Goal: Entertainment & Leisure: Consume media (video, audio)

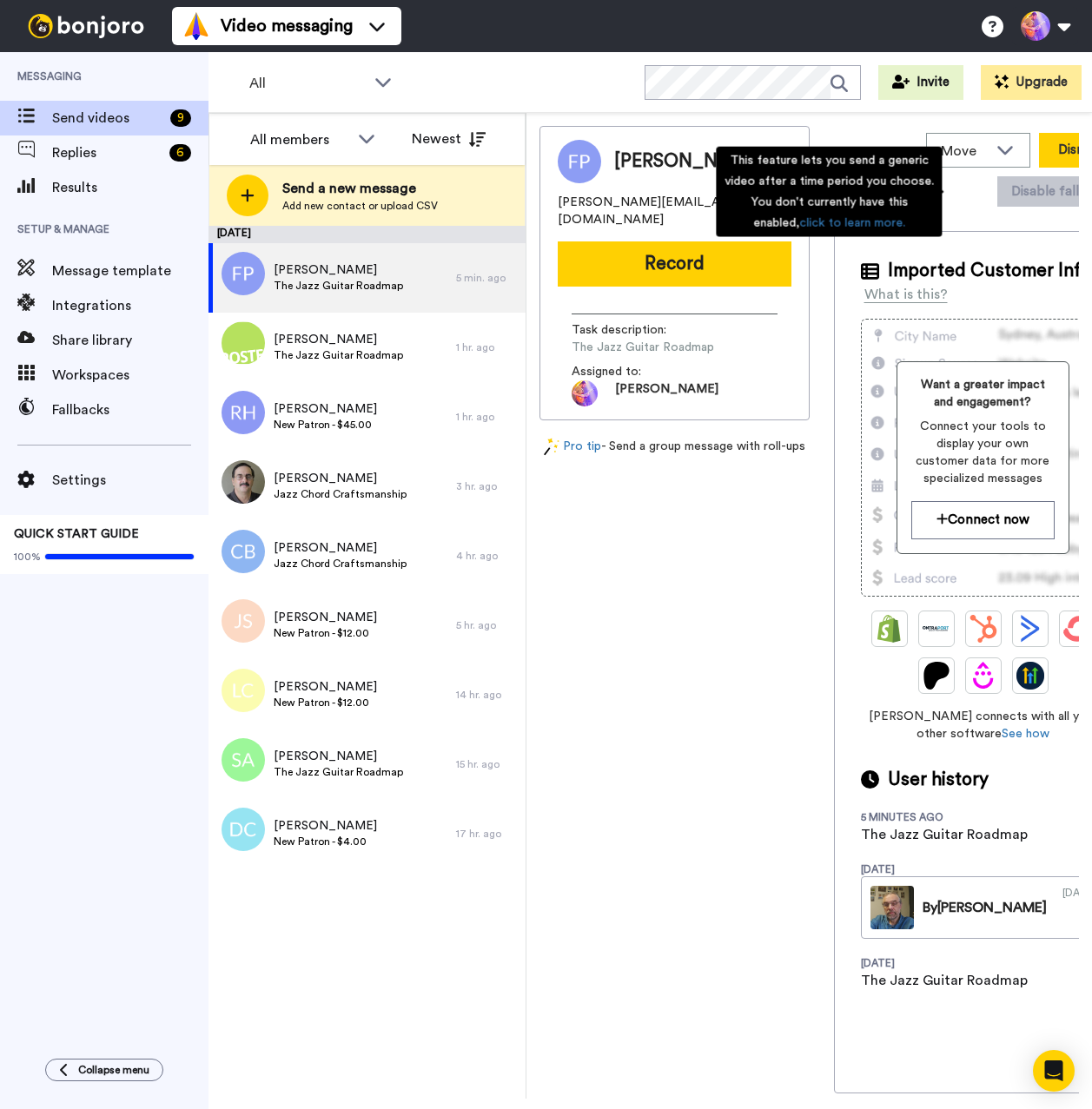
click at [1039, 150] on button "Dismiss" at bounding box center [1080, 150] width 83 height 35
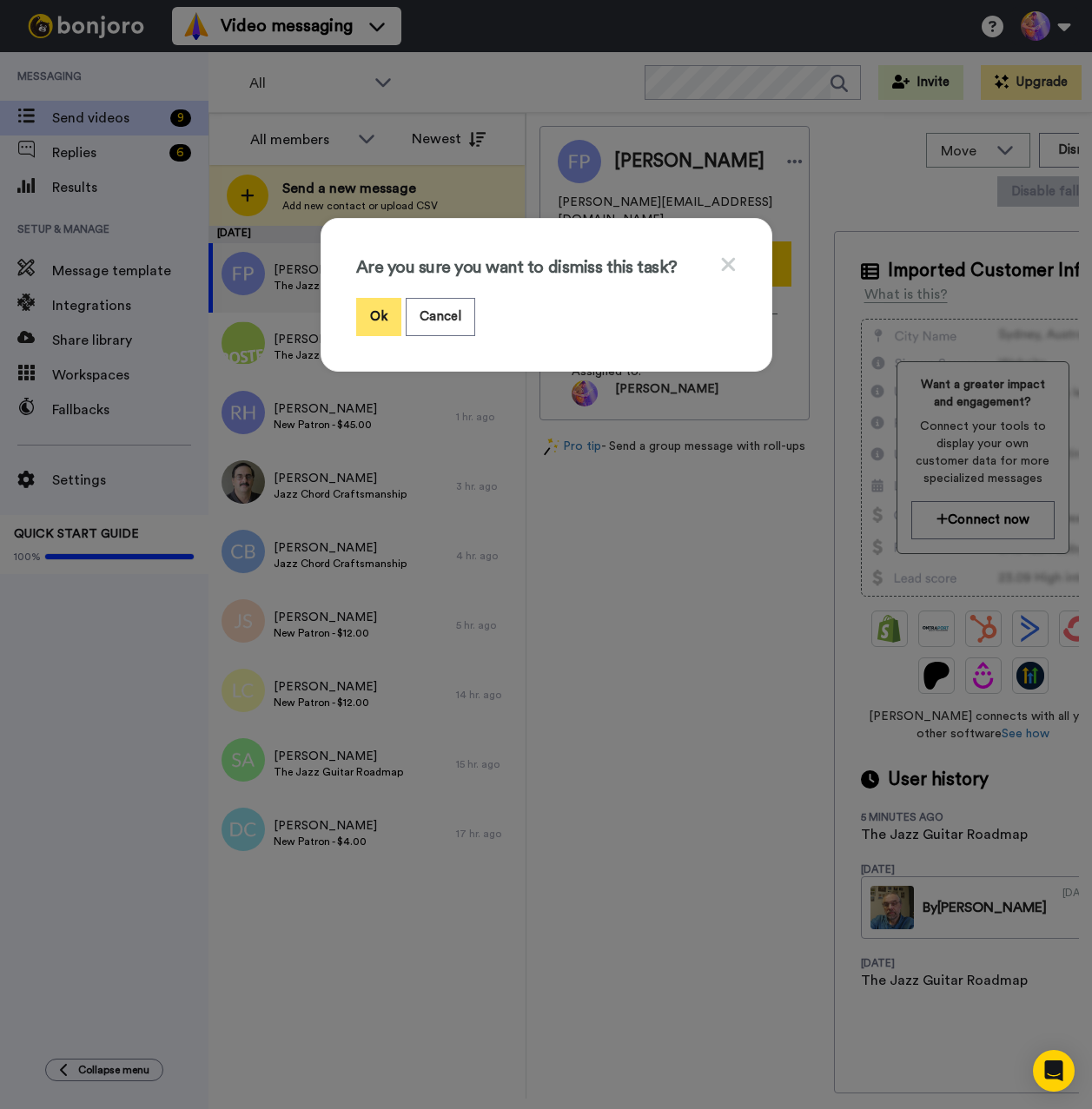
click at [360, 316] on button "Ok" at bounding box center [379, 317] width 45 height 38
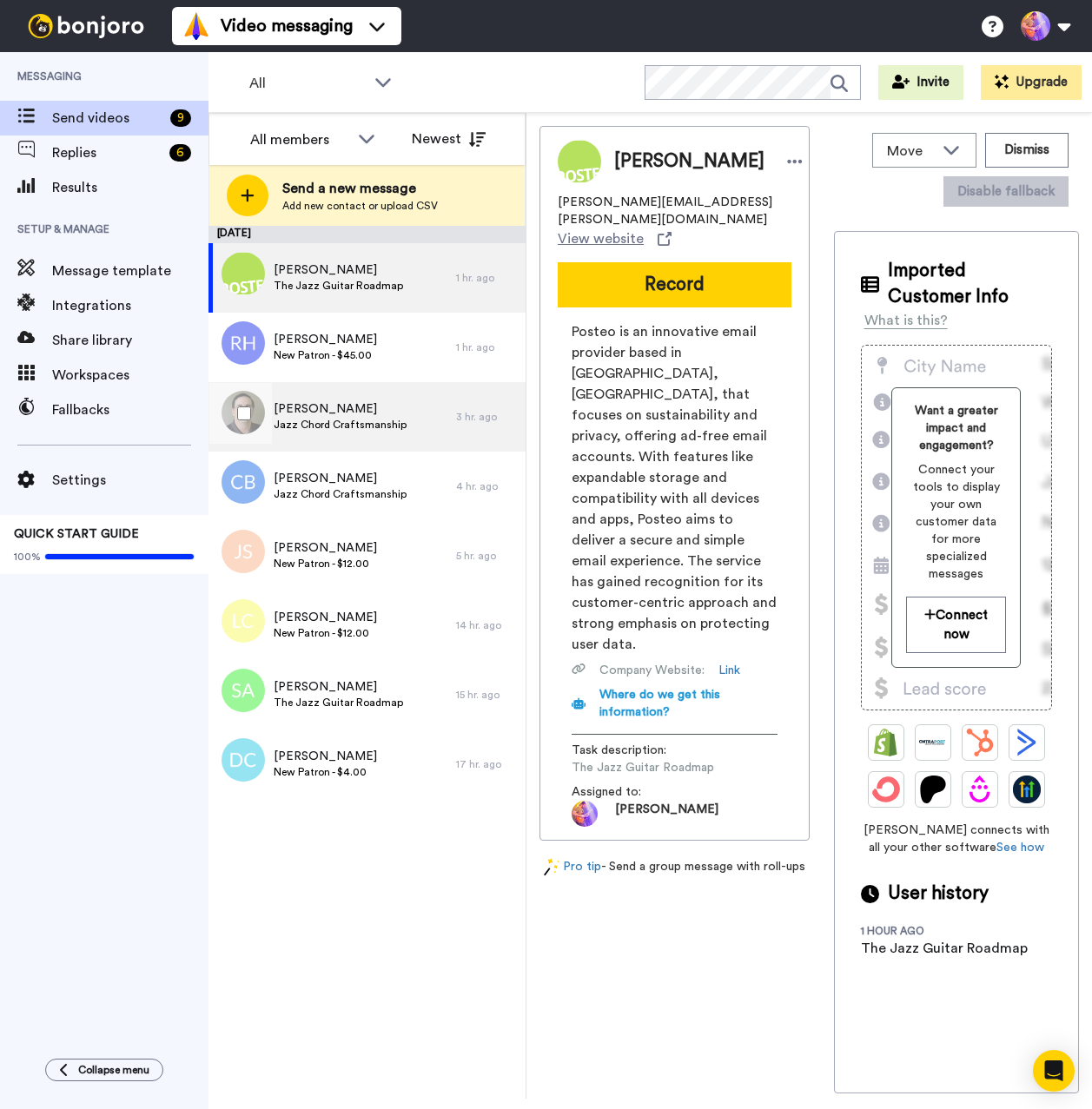
click at [408, 422] on div "[PERSON_NAME] Jazz Chord Craftsmanship" at bounding box center [332, 416] width 248 height 69
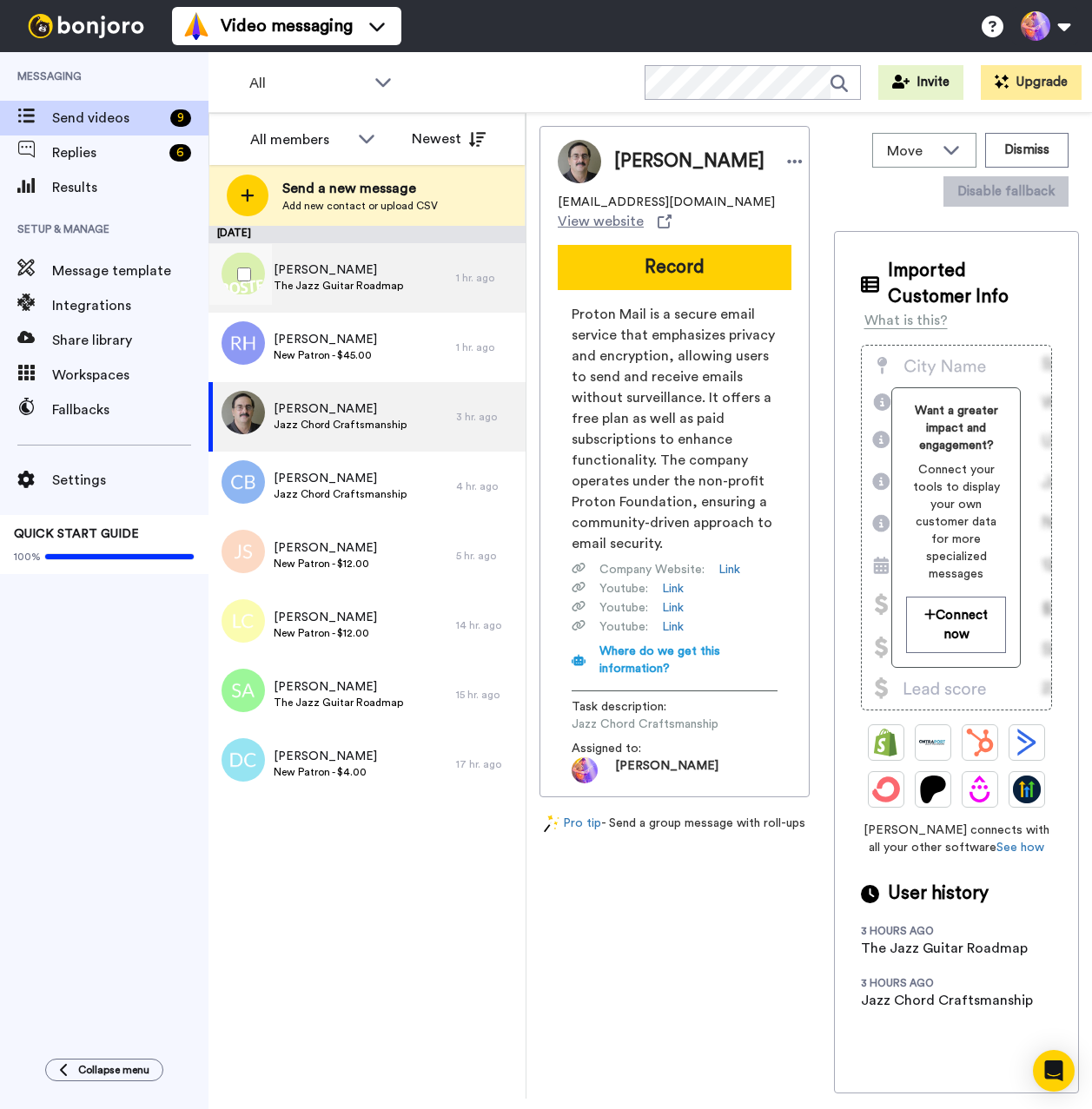
click at [387, 282] on span "The Jazz Guitar Roadmap" at bounding box center [338, 285] width 129 height 13
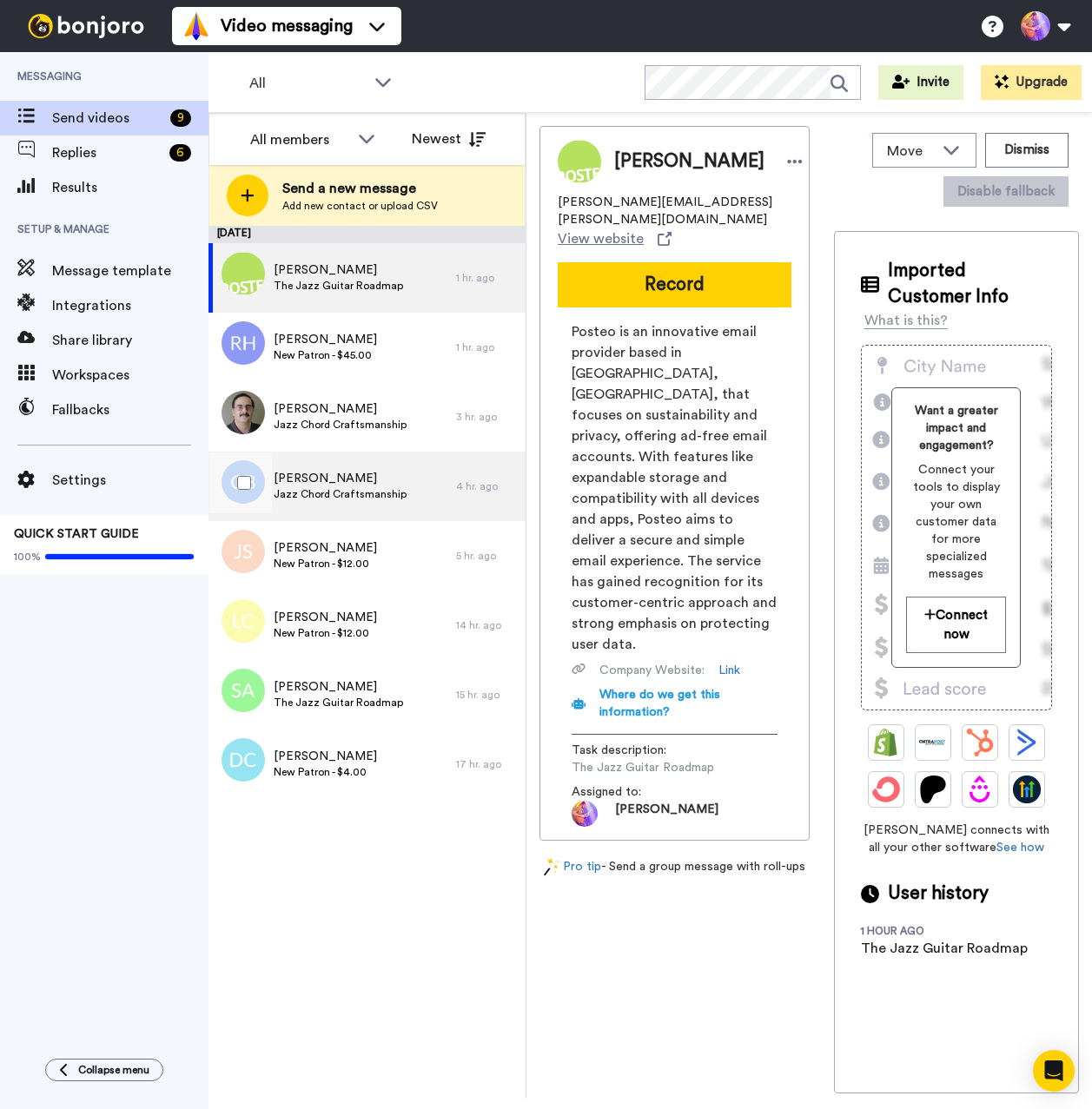
click at [401, 476] on div "[PERSON_NAME] Jazz Chord Craftsmanship" at bounding box center [332, 485] width 248 height 69
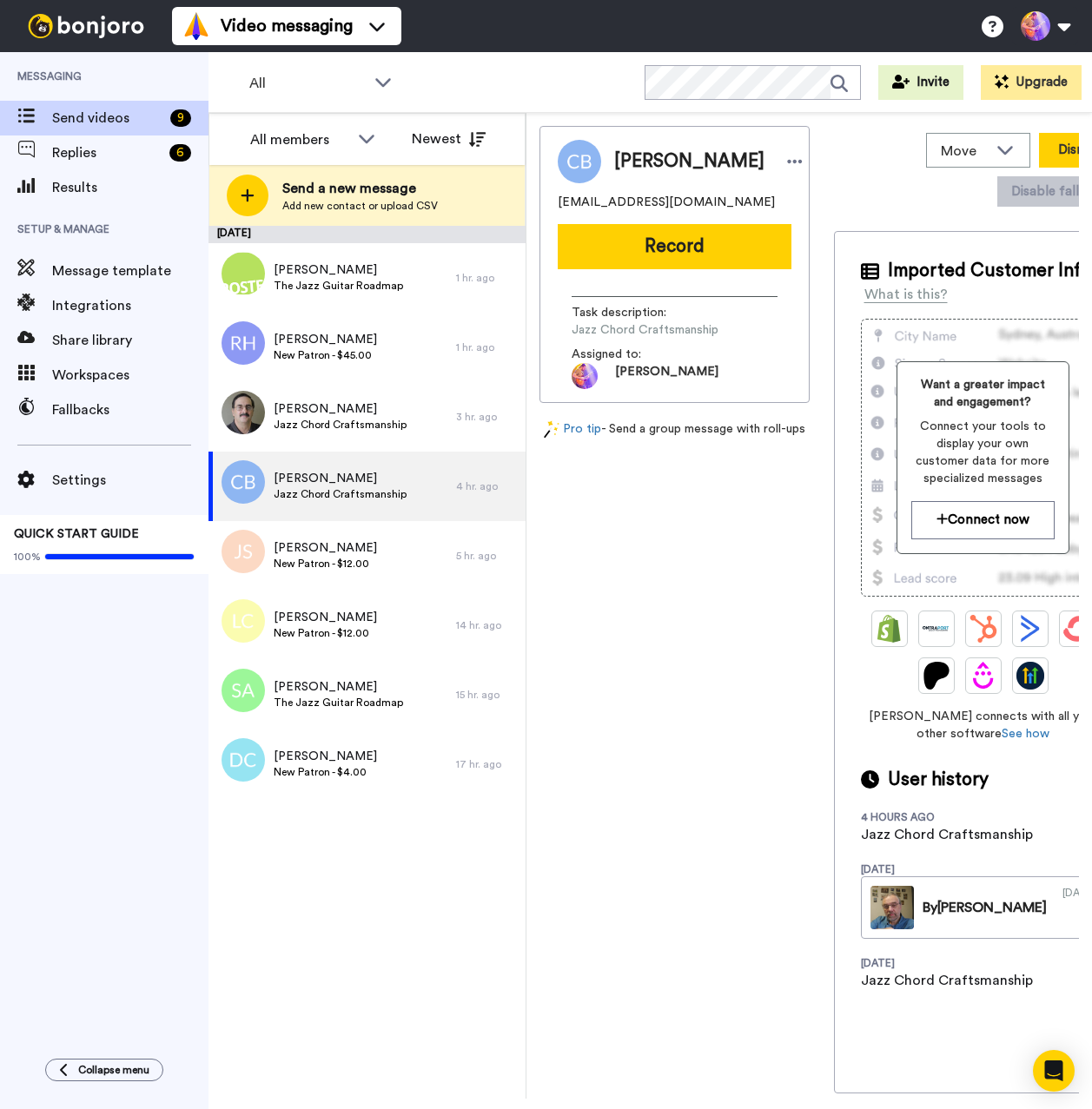
click at [1039, 153] on button "Dismiss" at bounding box center [1080, 150] width 83 height 35
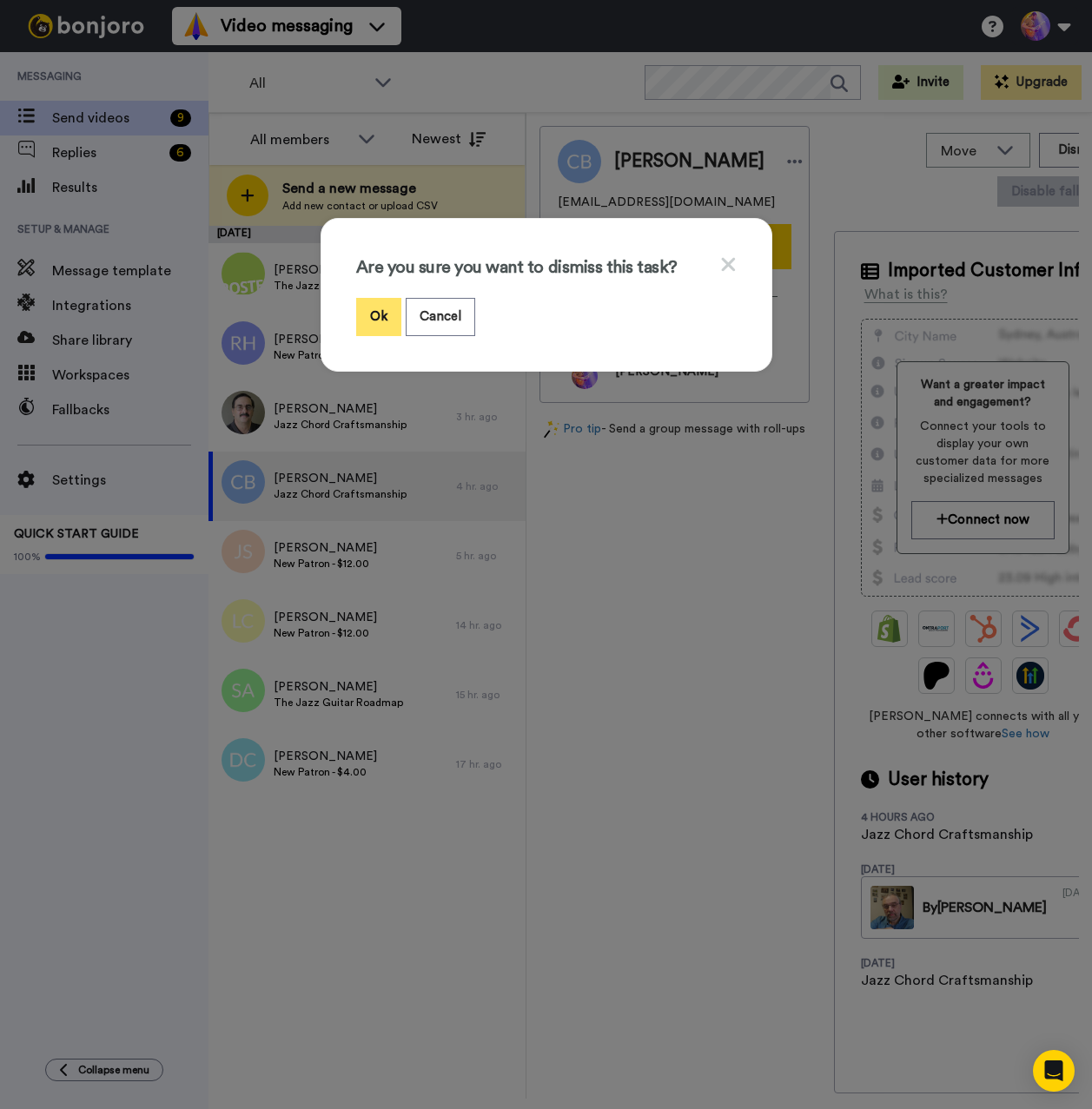
click at [368, 319] on button "Ok" at bounding box center [379, 317] width 45 height 38
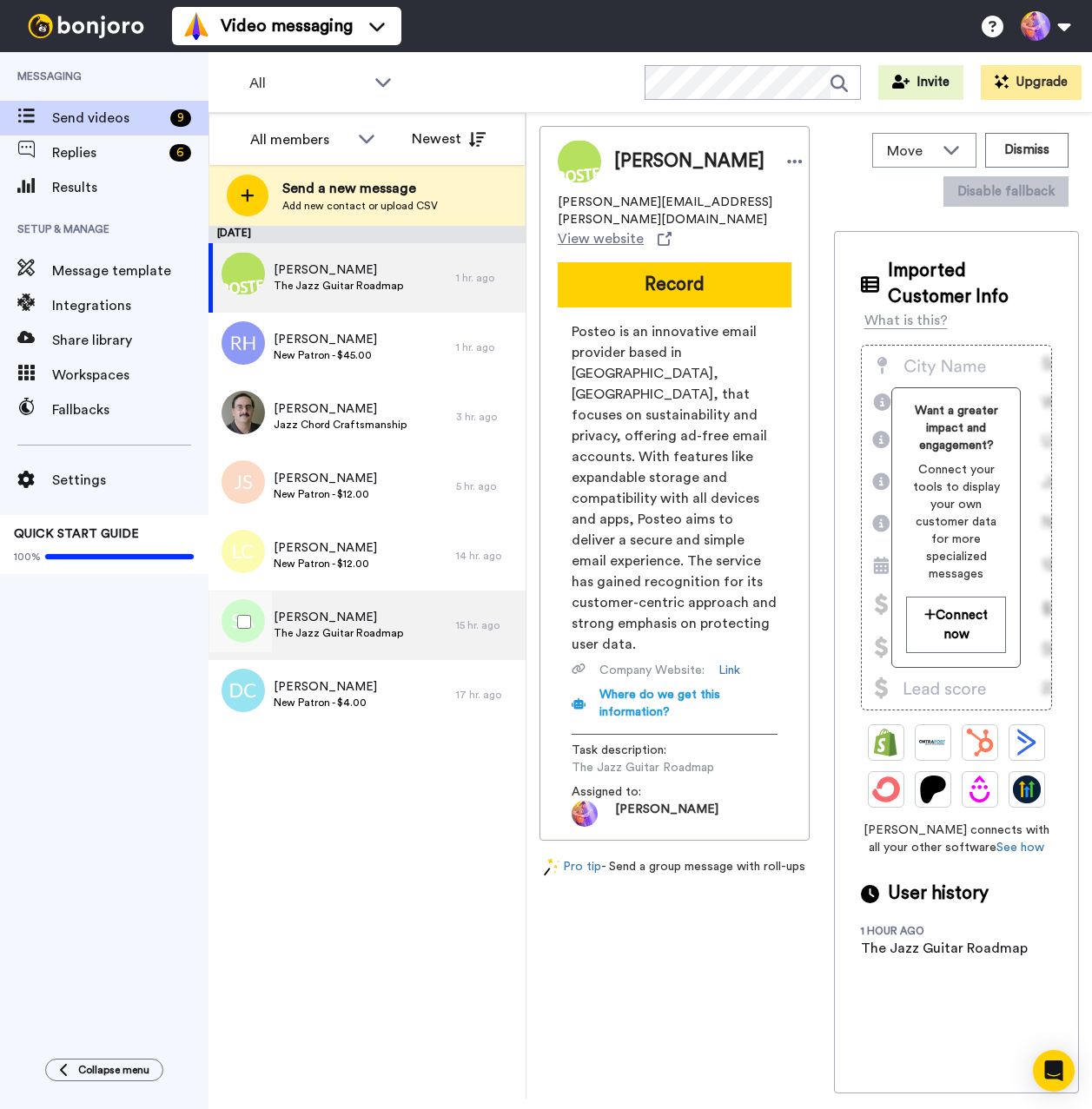
click at [352, 622] on span "[PERSON_NAME]" at bounding box center [338, 617] width 129 height 17
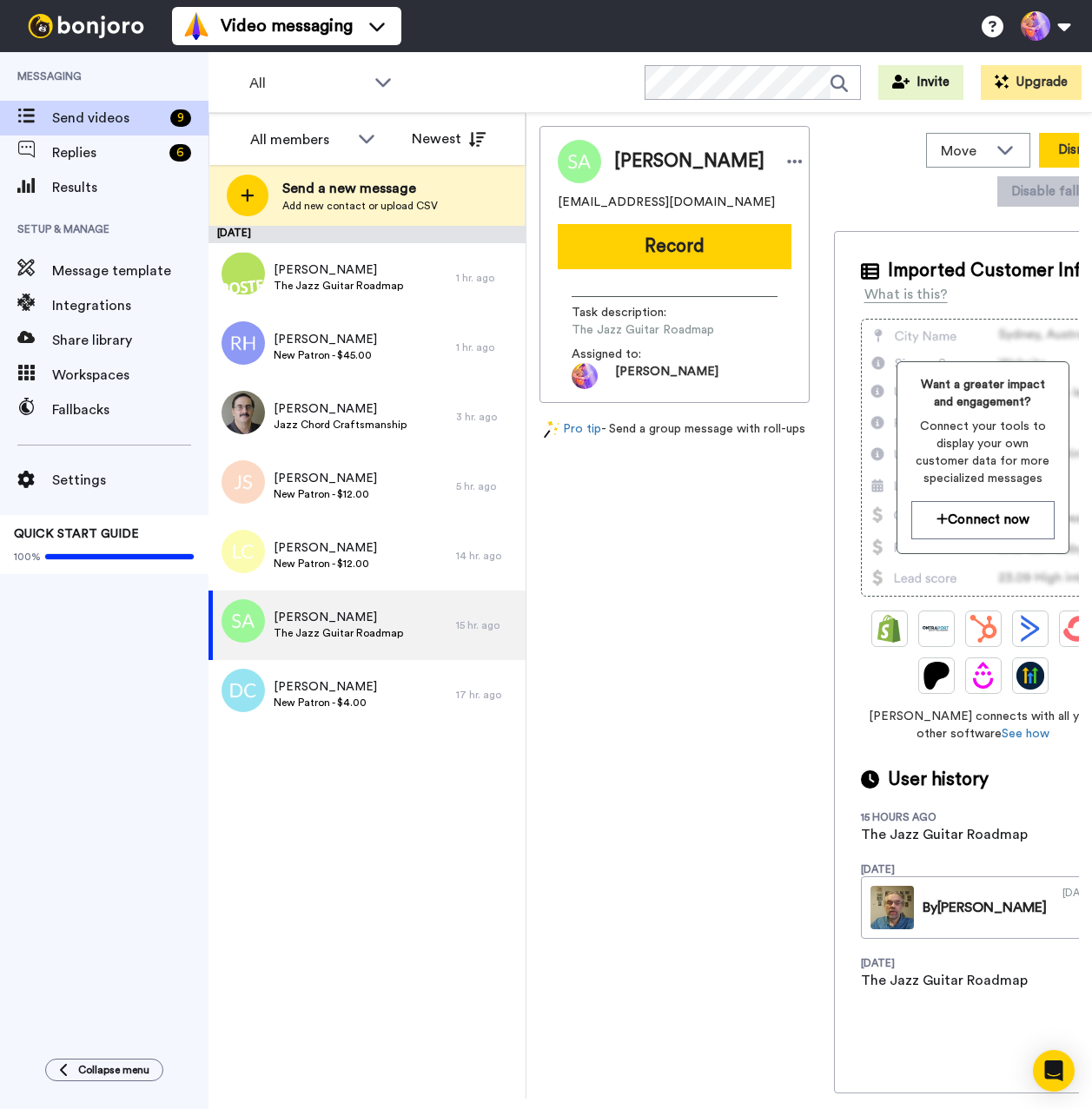
click at [1039, 145] on button "Dismiss" at bounding box center [1080, 150] width 83 height 35
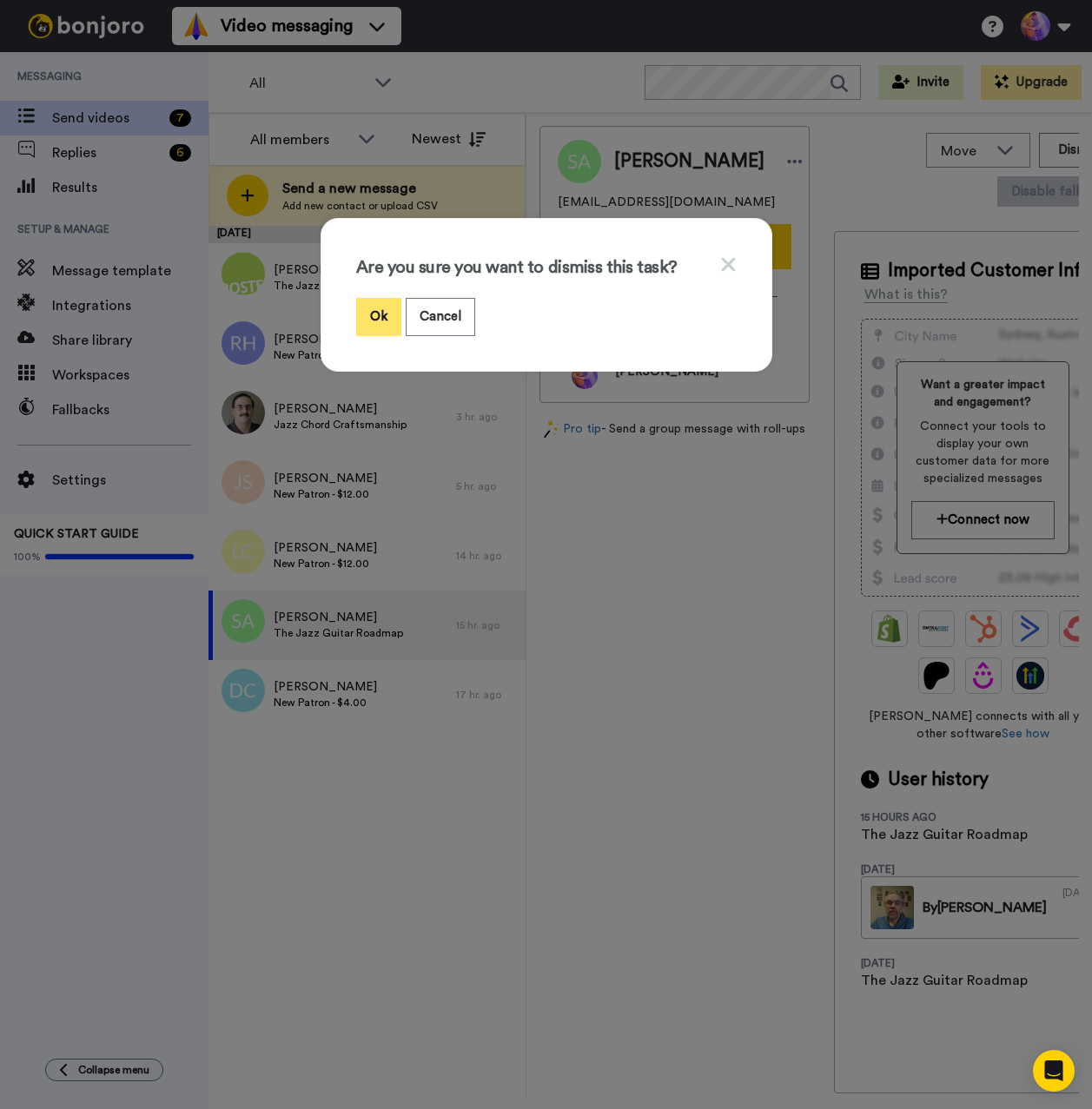
click at [373, 319] on button "Ok" at bounding box center [379, 317] width 45 height 38
